Goal: Communication & Community: Answer question/provide support

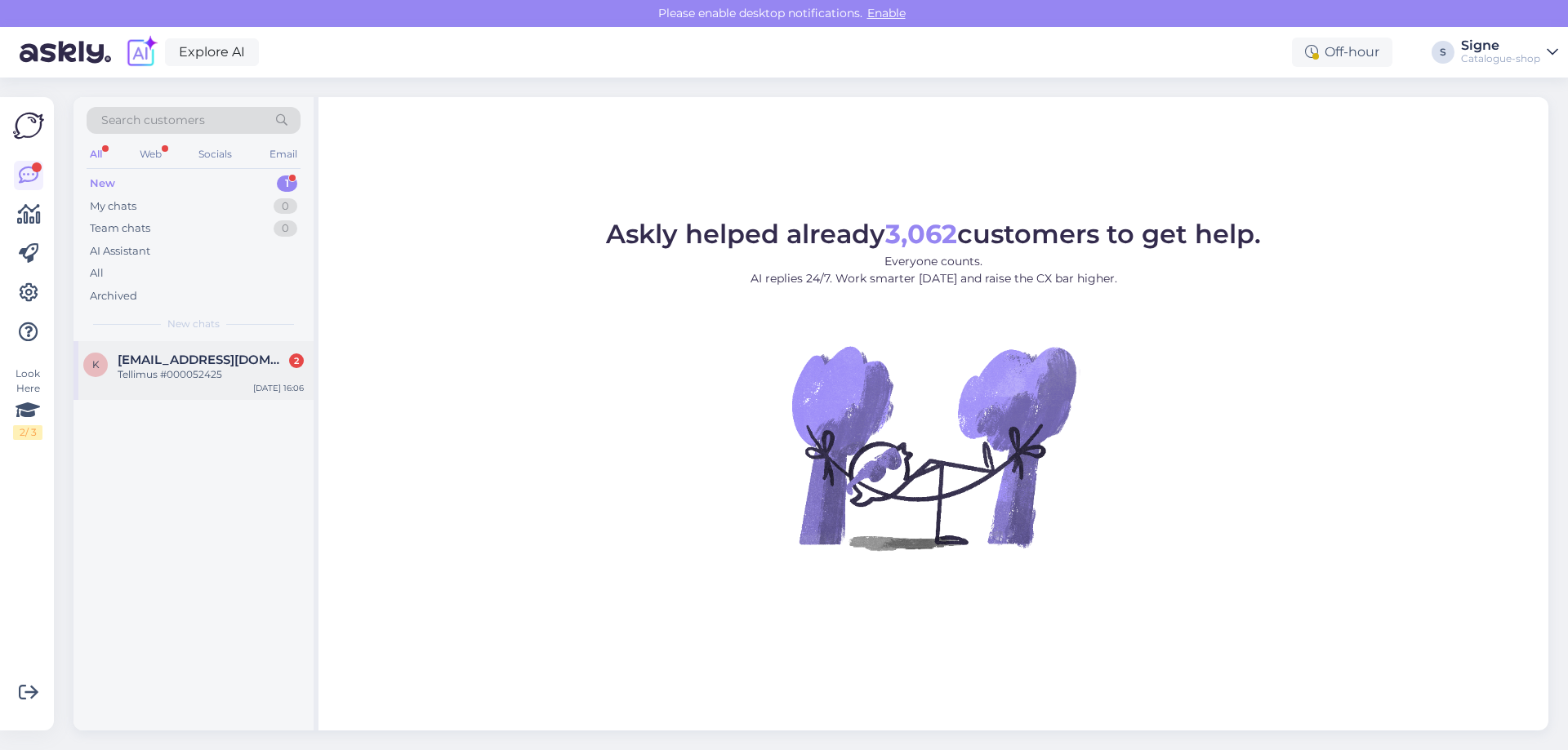
click at [208, 379] on div "Tellimus #000052425" at bounding box center [211, 375] width 186 height 15
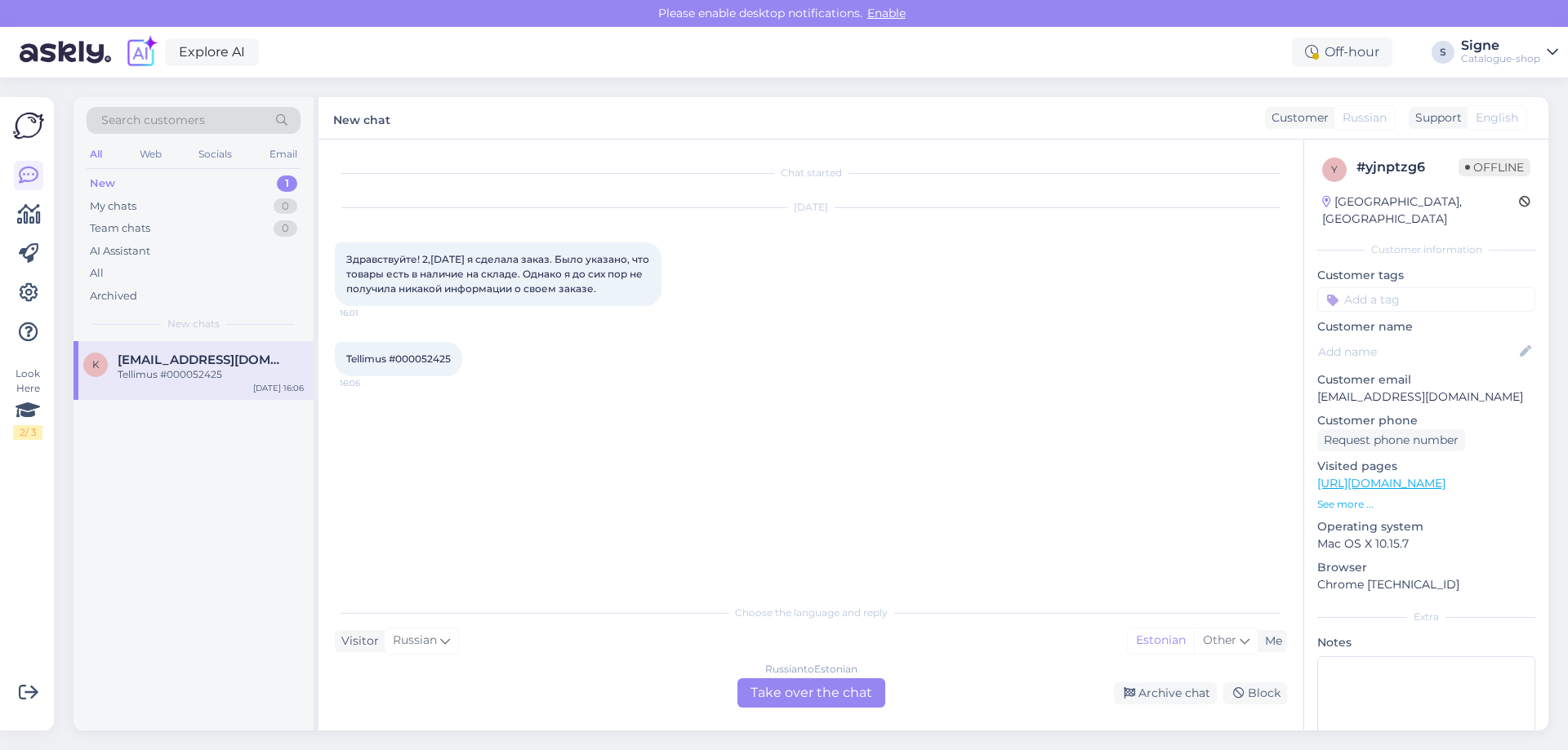
click at [794, 691] on div "Russian to Estonian Take over the chat" at bounding box center [811, 693] width 148 height 29
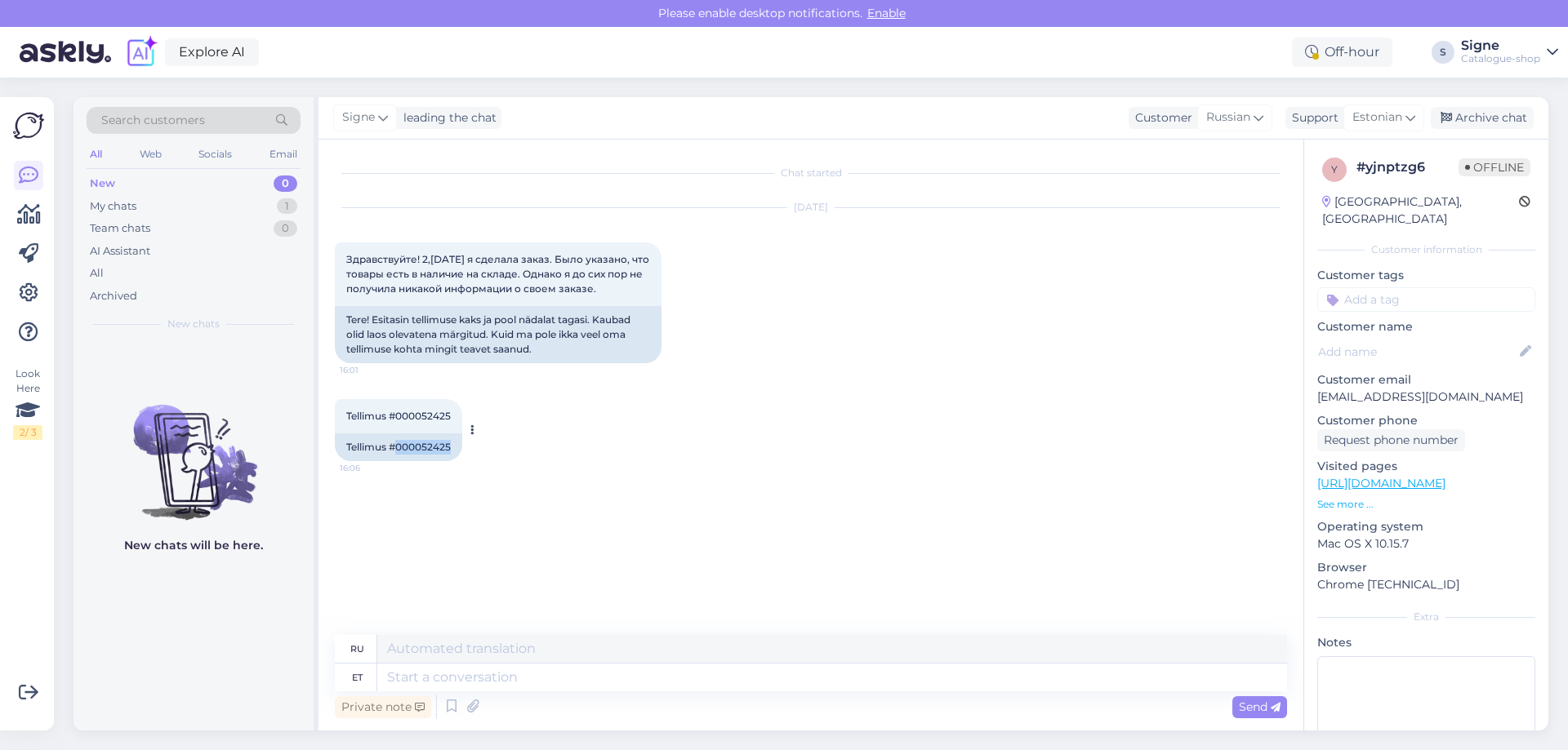
drag, startPoint x: 398, startPoint y: 463, endPoint x: 464, endPoint y: 462, distance: 66.0
click at [463, 462] on div "Tellimus #000052425 16:06 Tellimus #000052425" at bounding box center [398, 430] width 127 height 62
copy div "000052425"
click at [422, 678] on textarea at bounding box center [832, 677] width 910 height 28
paste textarea "Tere Täname päringu eest. Teie tellimuses olevad tooted väljastame esimesel või…"
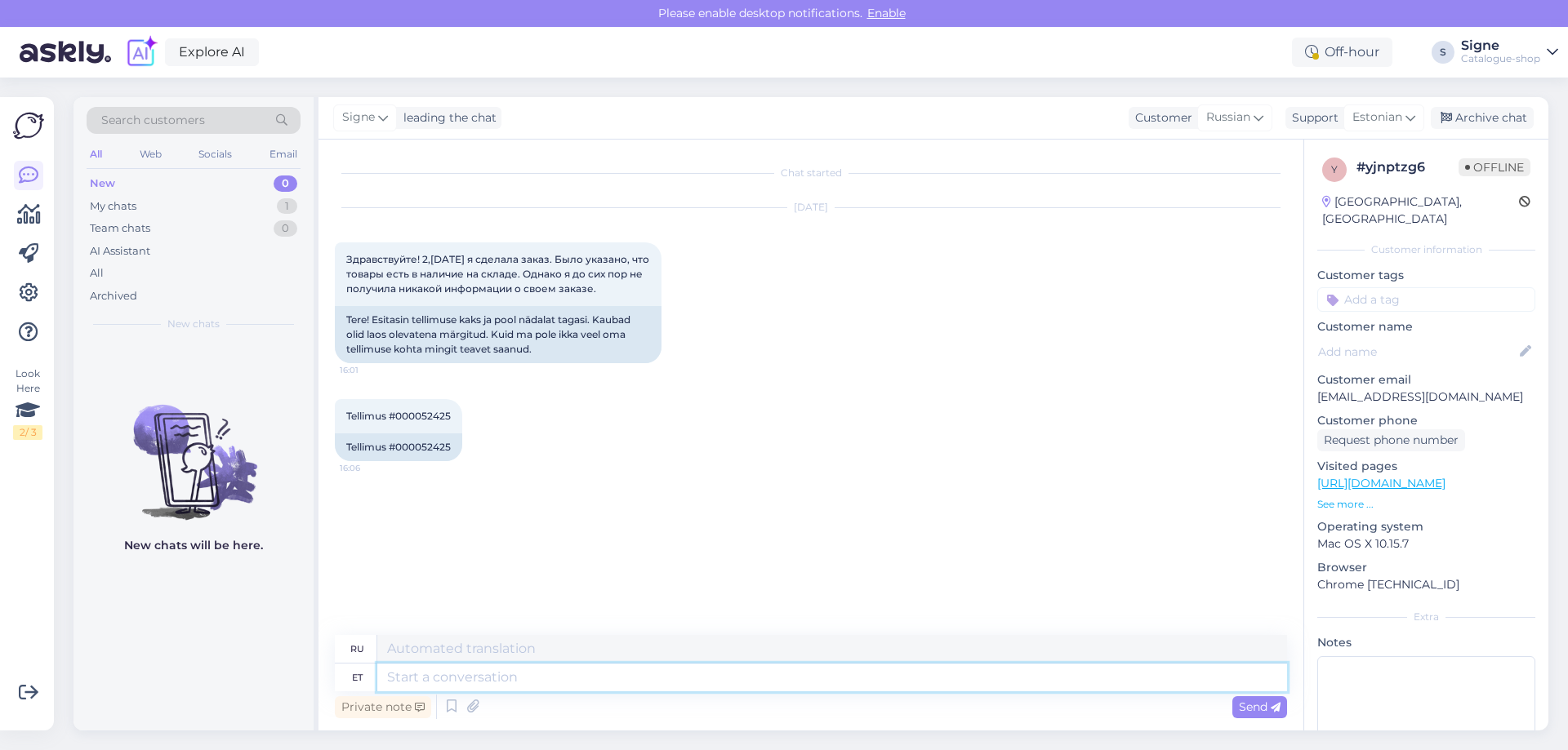
type textarea "Tere Täname päringu eest. Teie tellimuses olevad tooted väljastame esimesel või…"
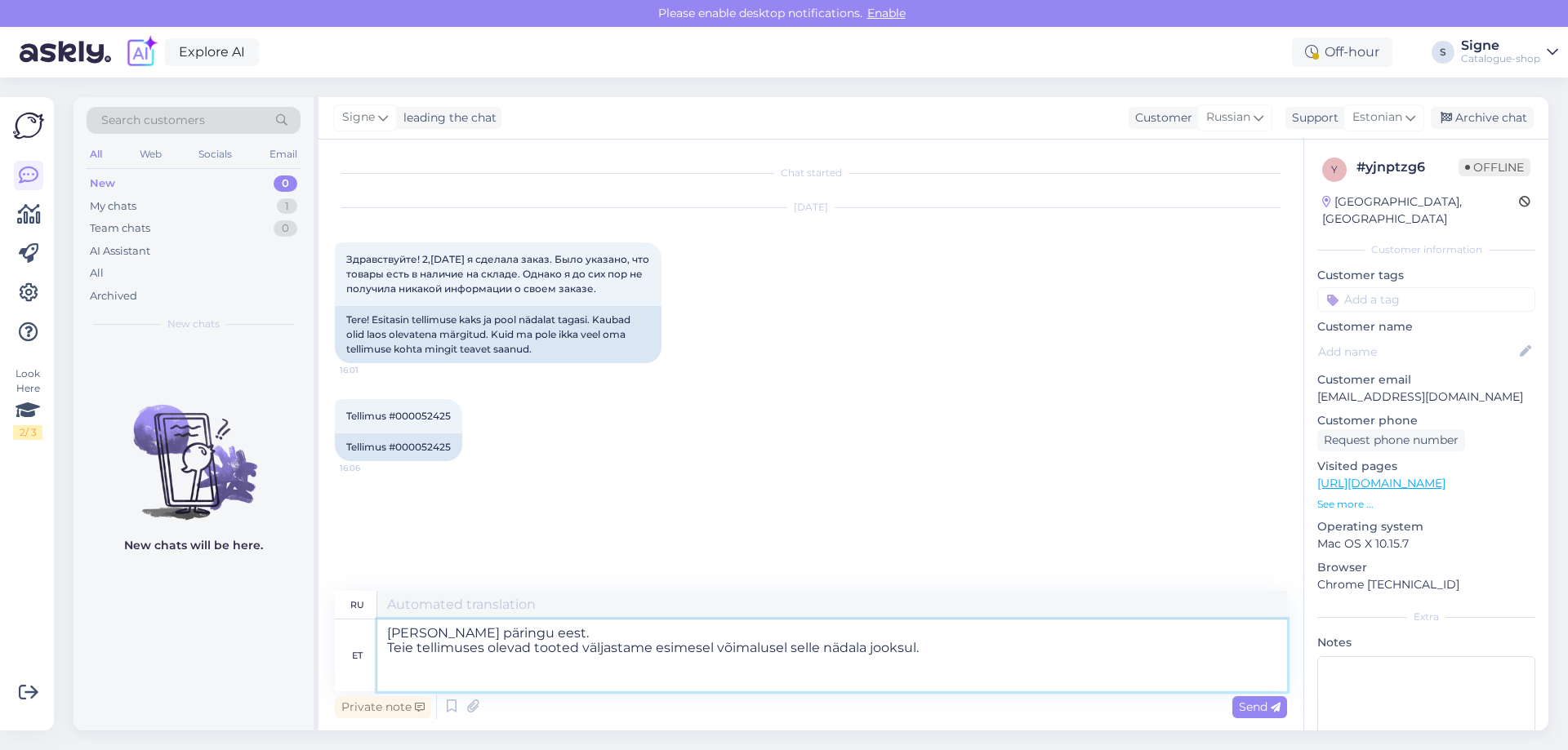
type textarea "Здравствуйте Спасибо за ваш запрос. отправим заказанные вами товары как можно с…"
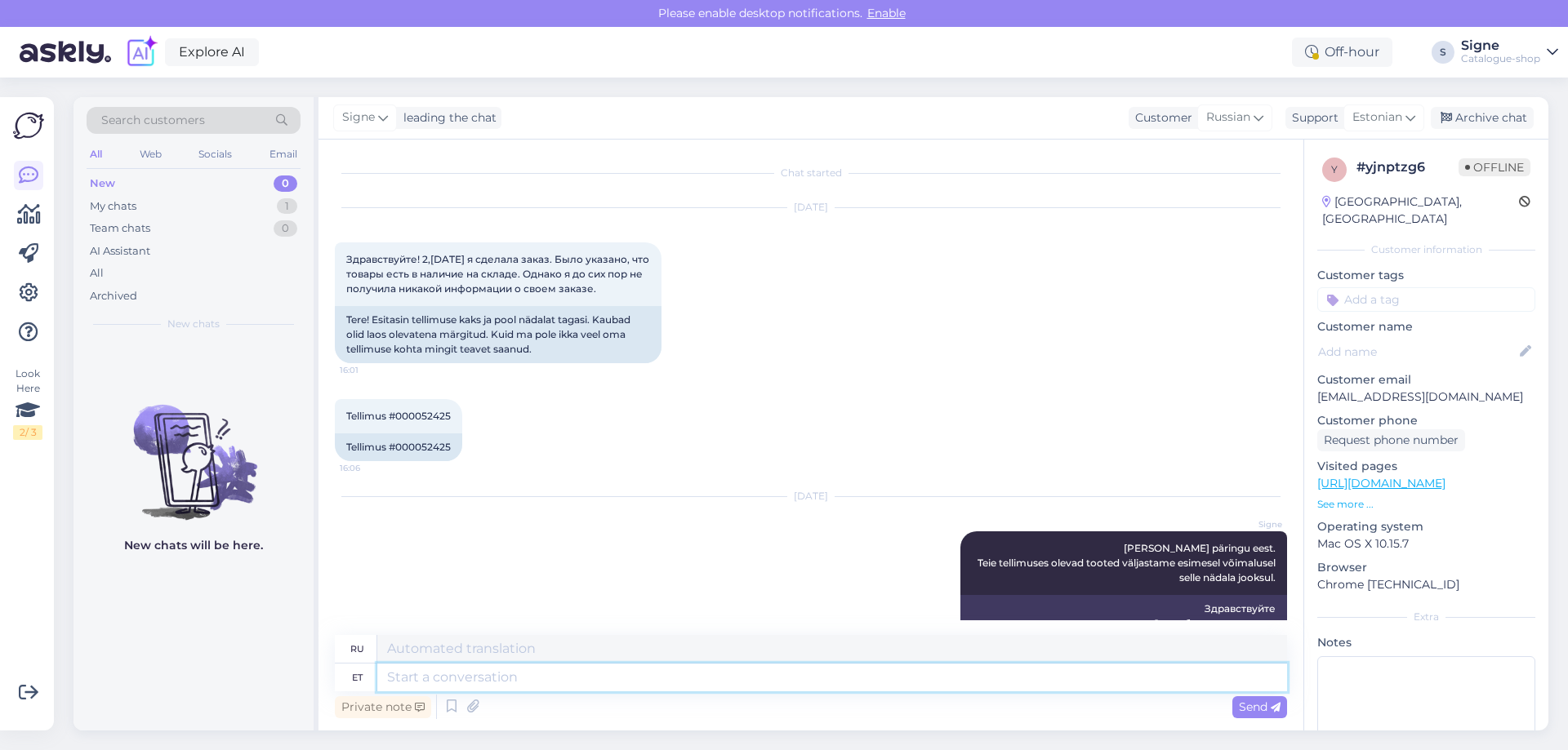
scroll to position [94, 0]
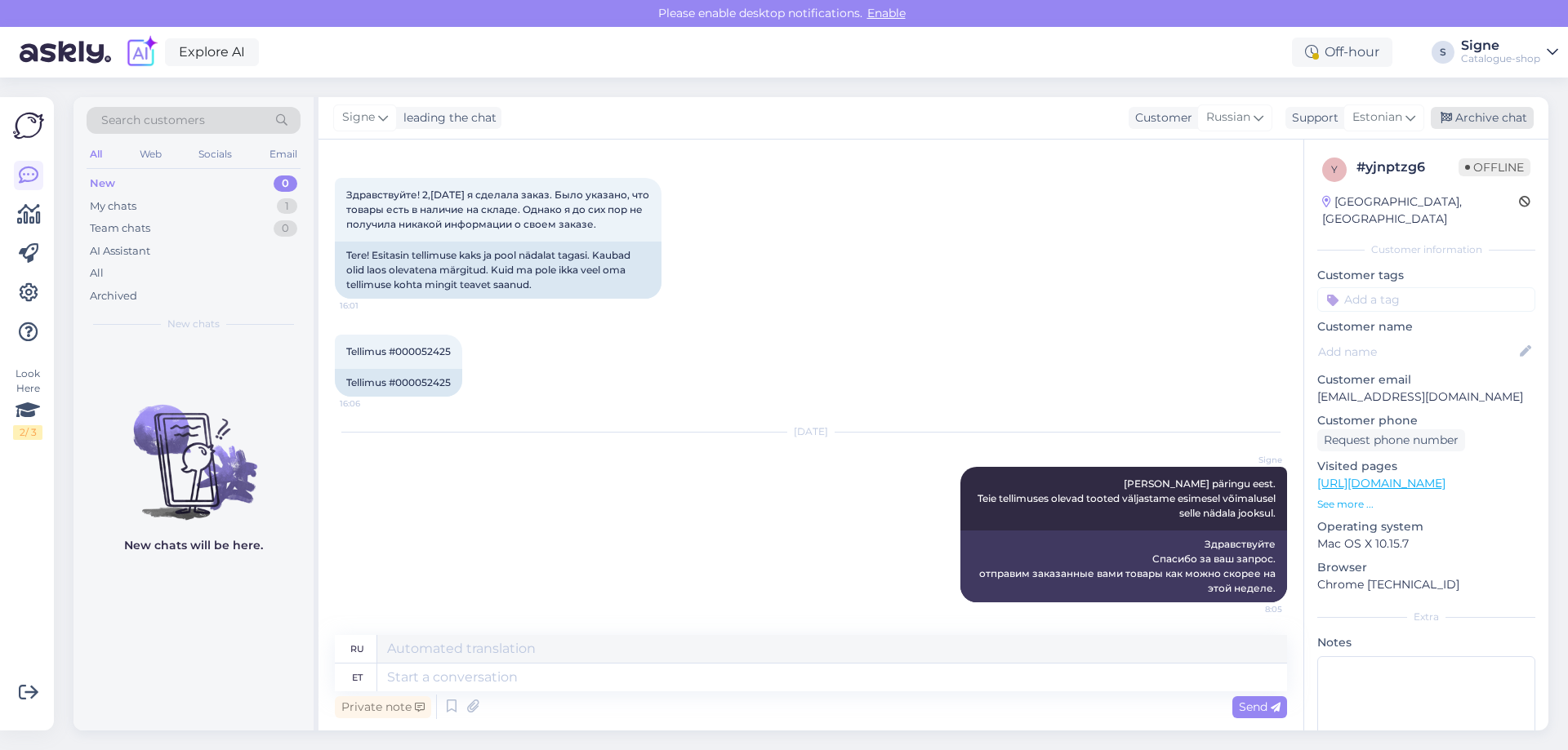
click at [1503, 109] on div "Archive chat" at bounding box center [1482, 118] width 103 height 22
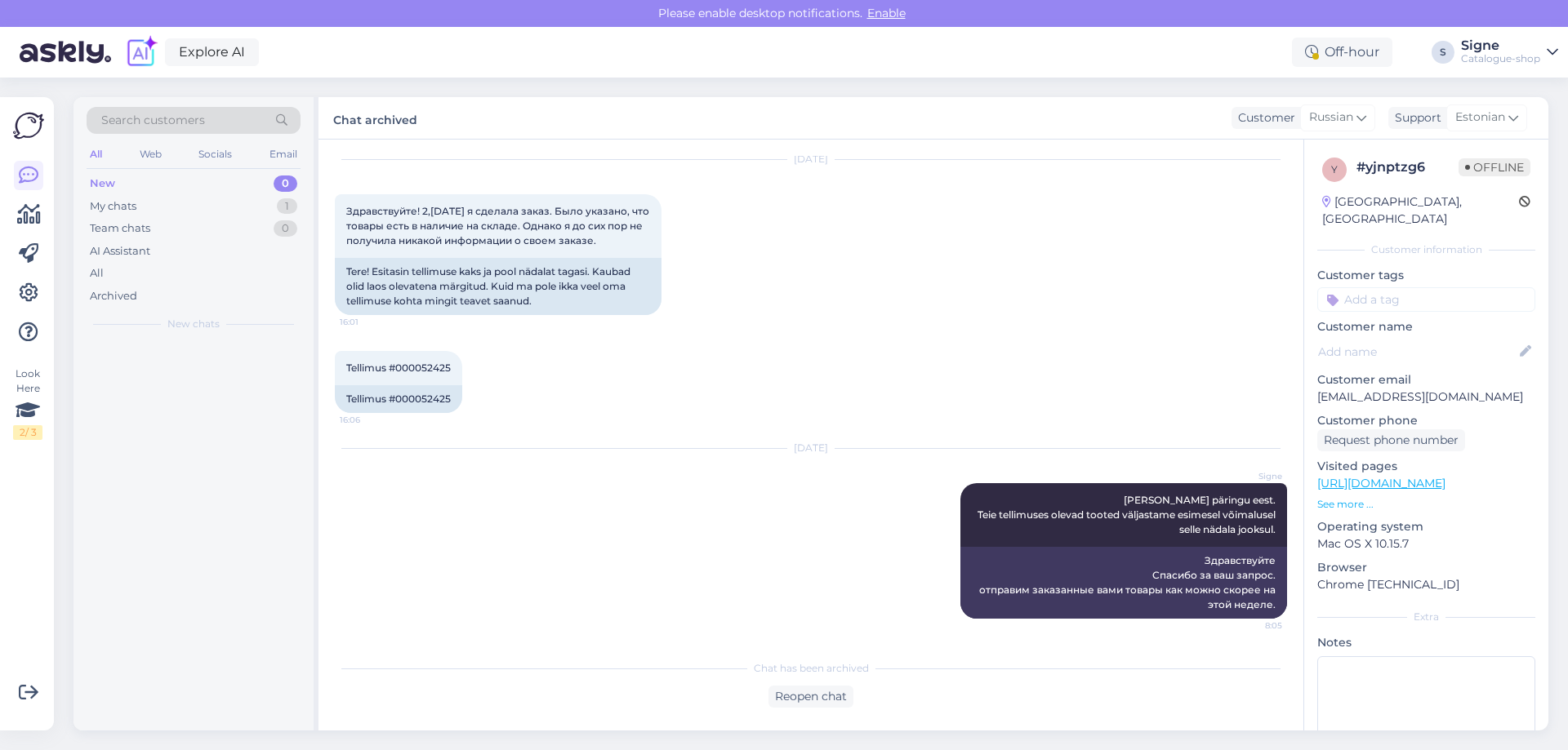
scroll to position [78, 0]
